Goal: Task Accomplishment & Management: Use online tool/utility

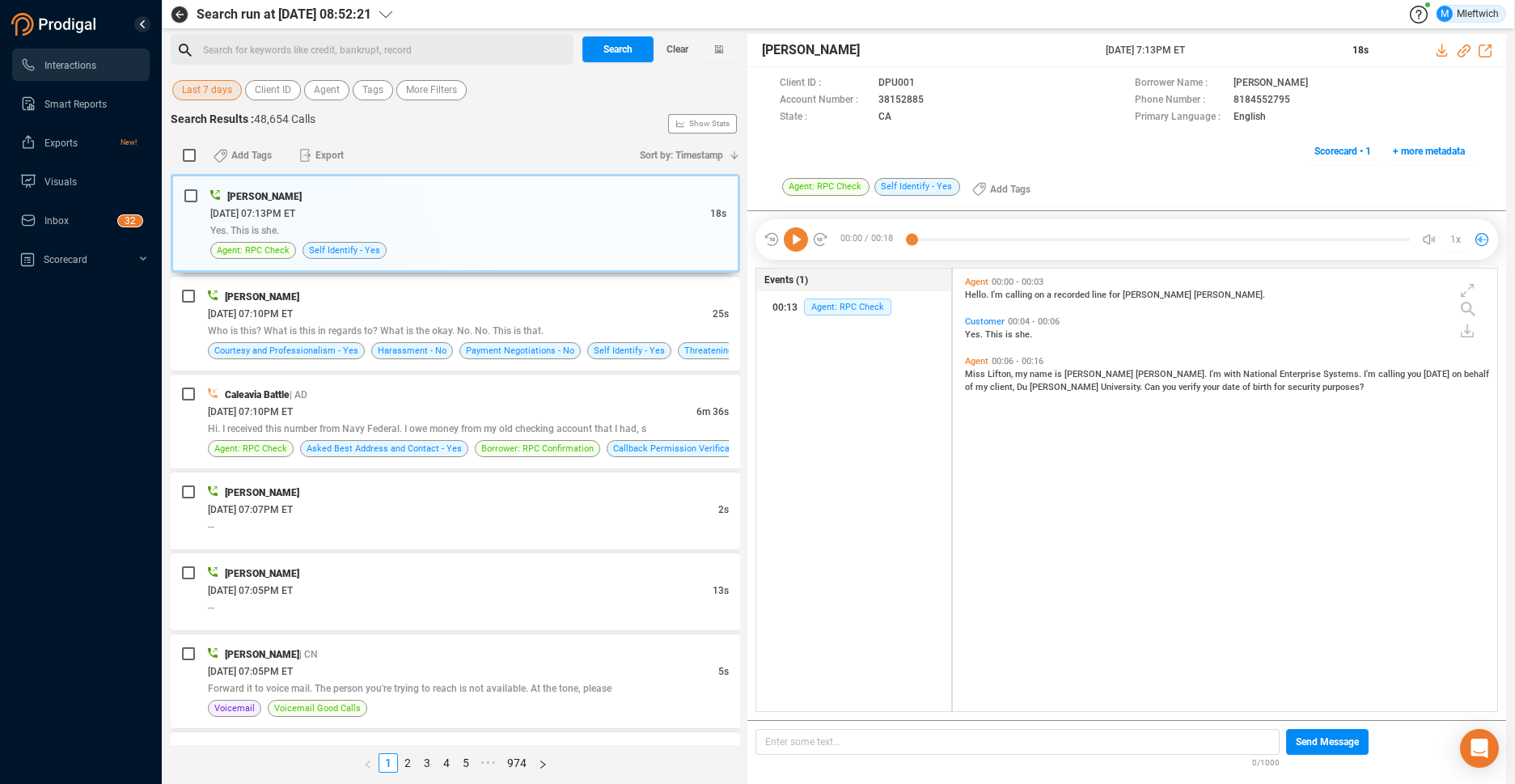
scroll to position [438, 535]
click at [328, 90] on span "Agent" at bounding box center [327, 90] width 26 height 20
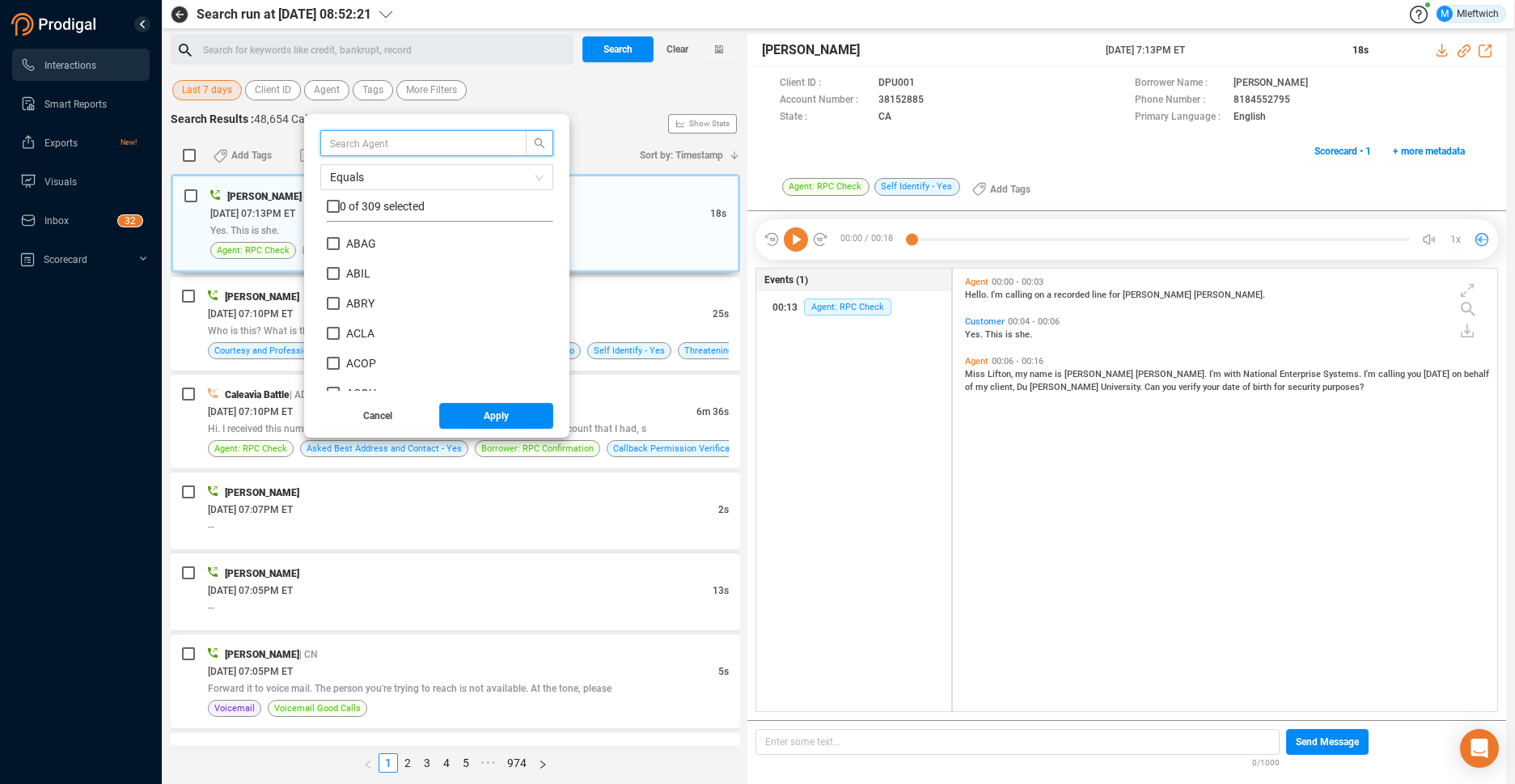
scroll to position [151, 218]
click at [442, 139] on input "text" at bounding box center [415, 143] width 171 height 18
type input "path"
click at [336, 243] on input "PATH" at bounding box center [333, 243] width 13 height 13
checkbox input "true"
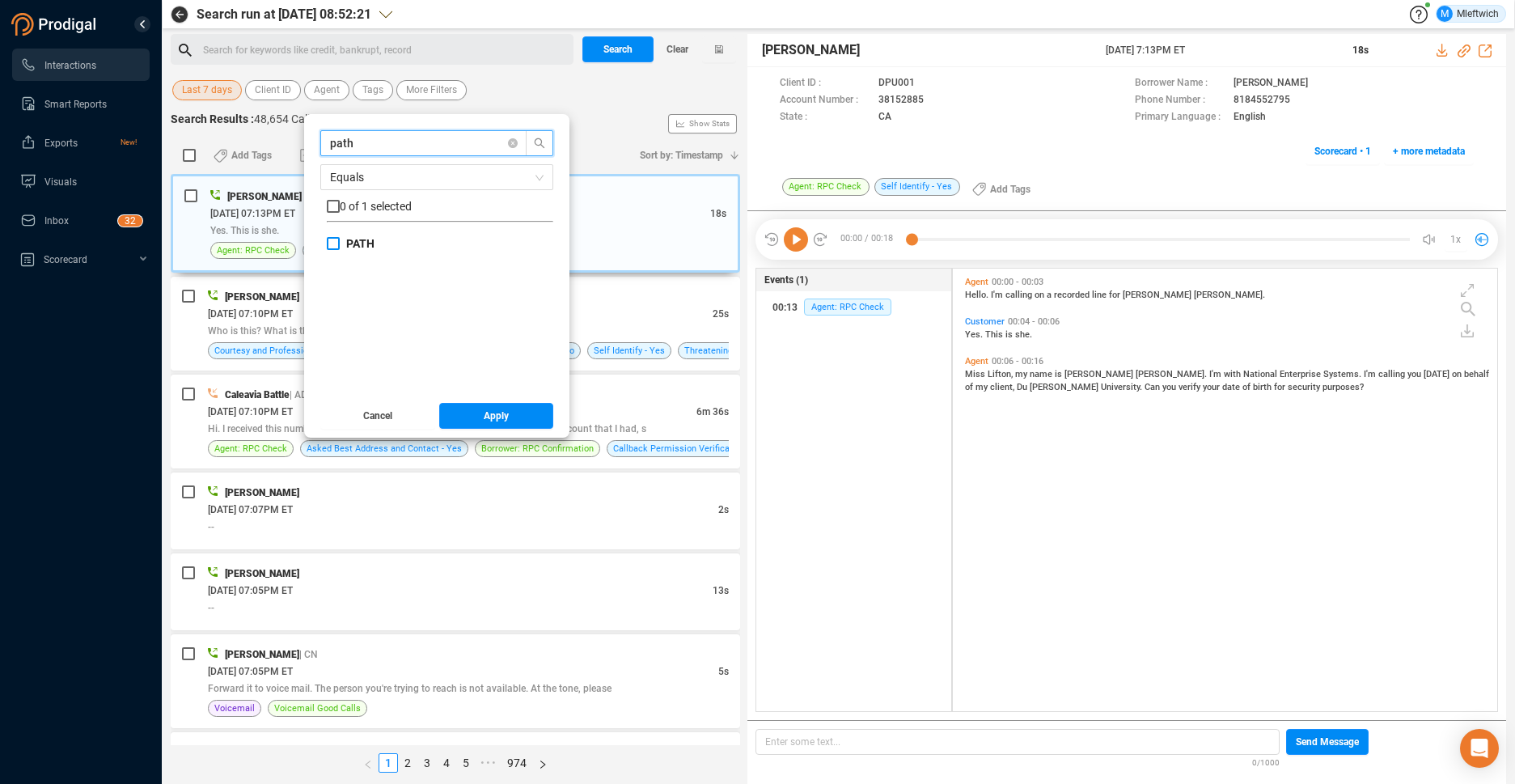
checkbox input "true"
click at [533, 420] on button "Apply" at bounding box center [496, 416] width 115 height 26
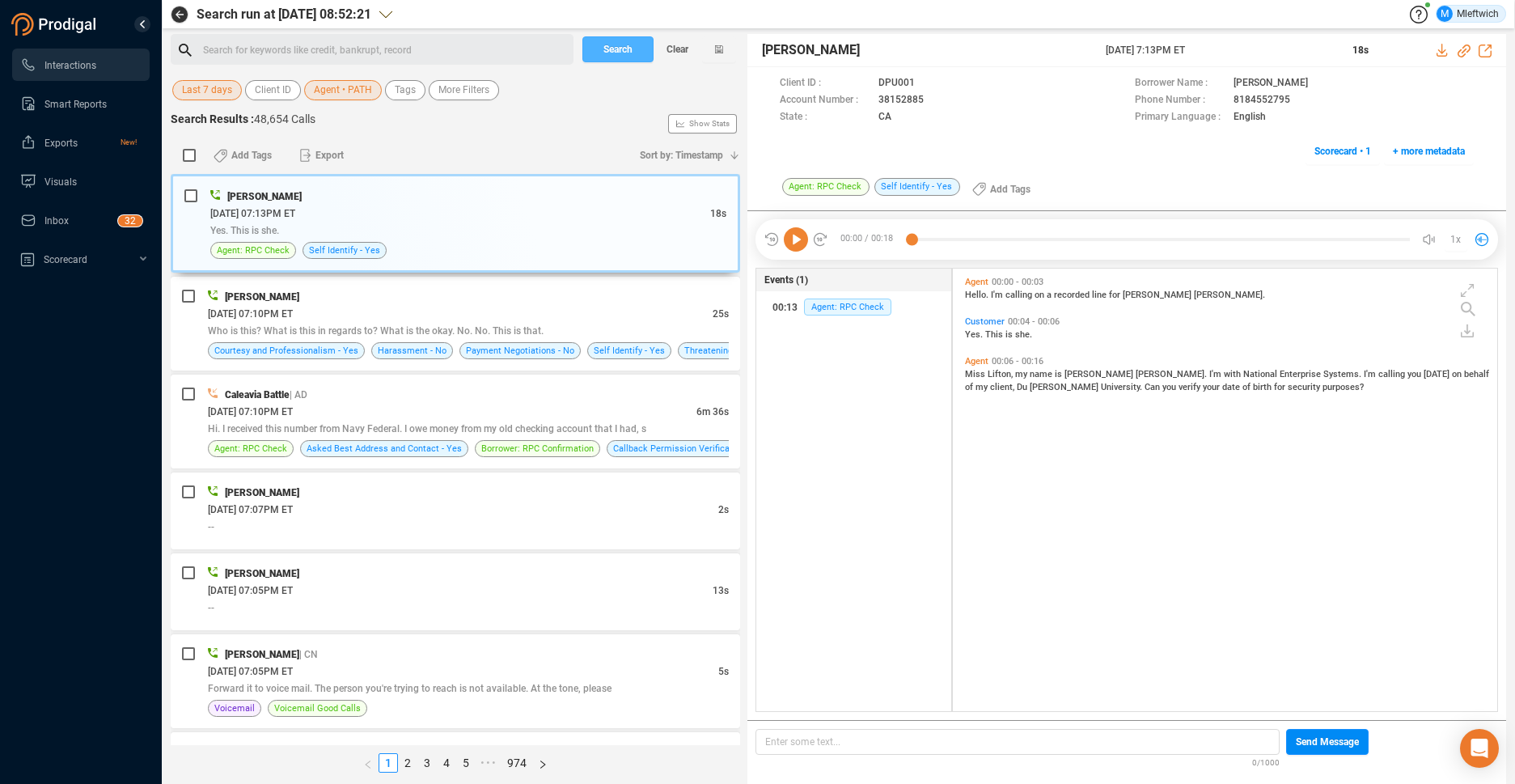
click at [610, 45] on span "Search" at bounding box center [617, 49] width 29 height 26
click at [610, 45] on div "Search Clear" at bounding box center [659, 49] width 162 height 31
click at [610, 47] on div "Search Clear" at bounding box center [659, 49] width 162 height 31
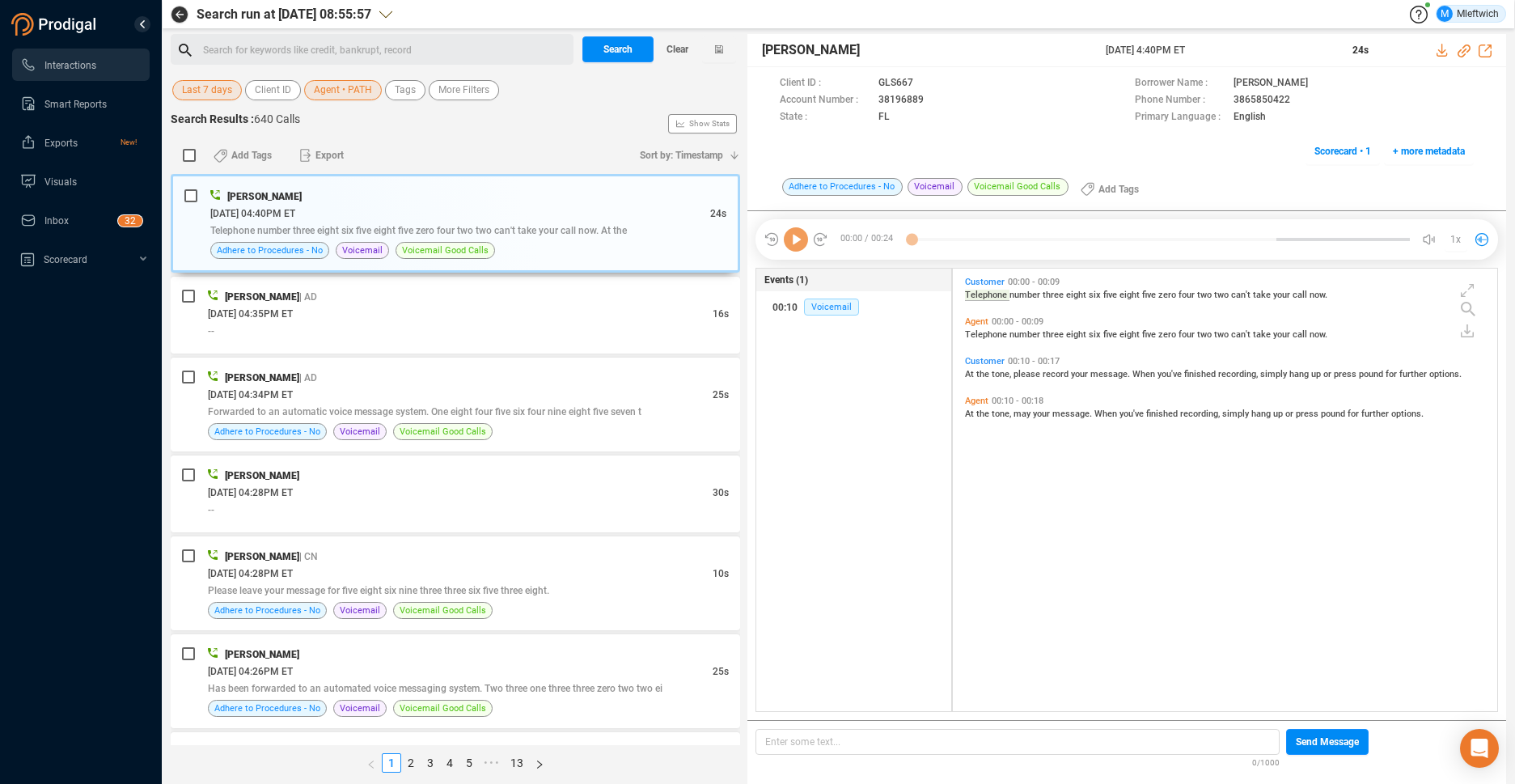
scroll to position [438, 535]
